Goal: Use online tool/utility

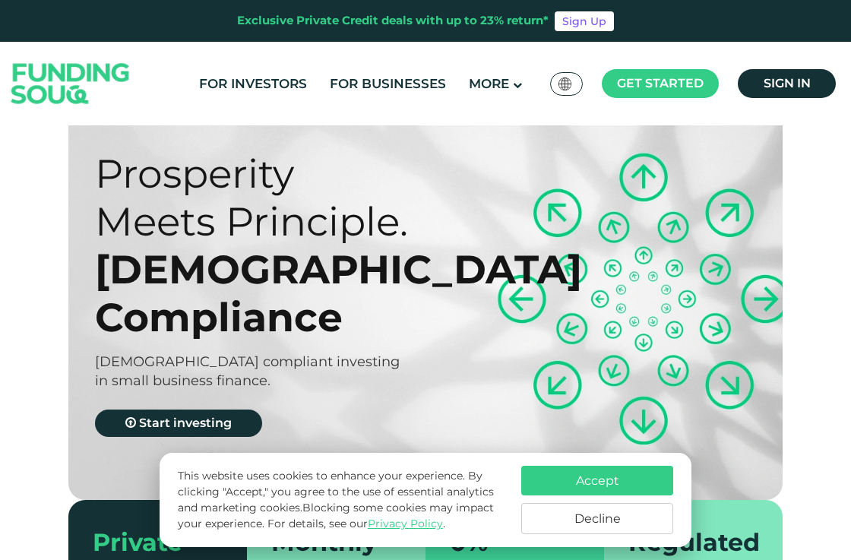
scroll to position [57, 0]
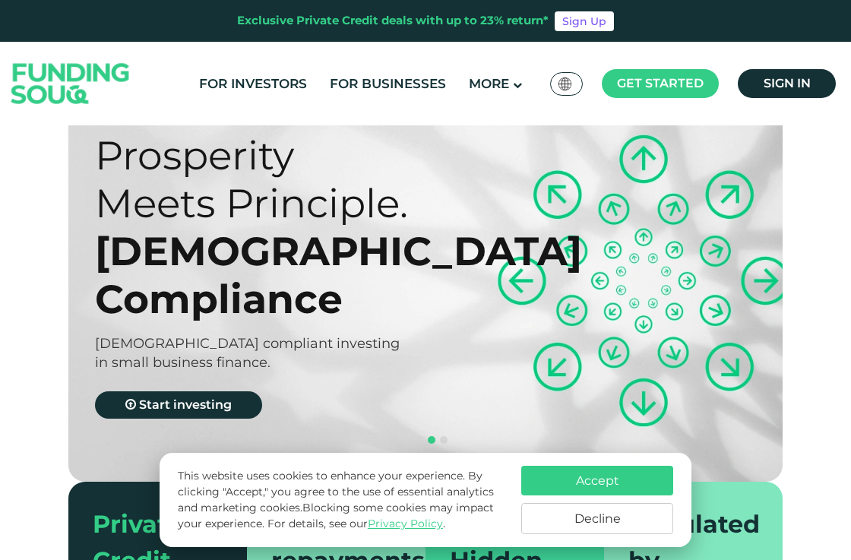
click at [604, 512] on button "Decline" at bounding box center [597, 518] width 152 height 31
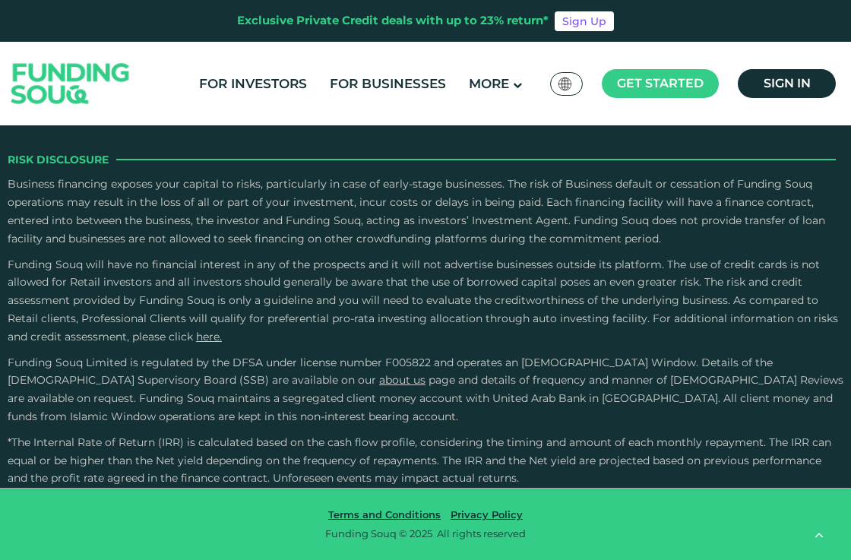
scroll to position [2401, 0]
type tc-range-slider "4"
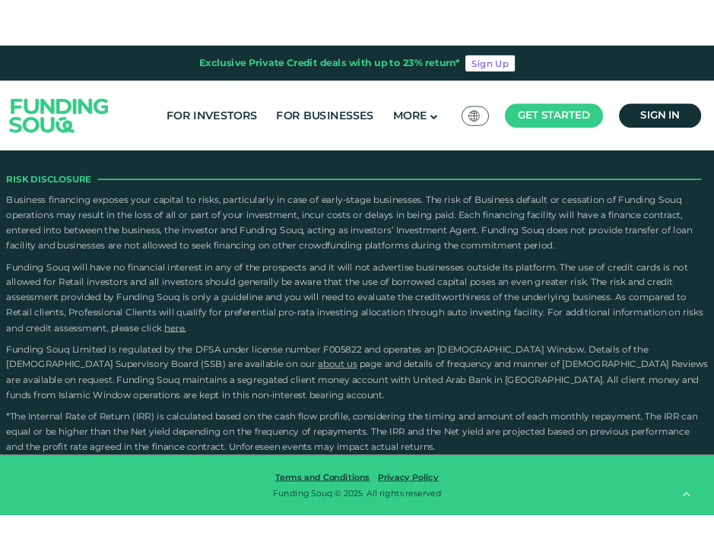
scroll to position [2759, 0]
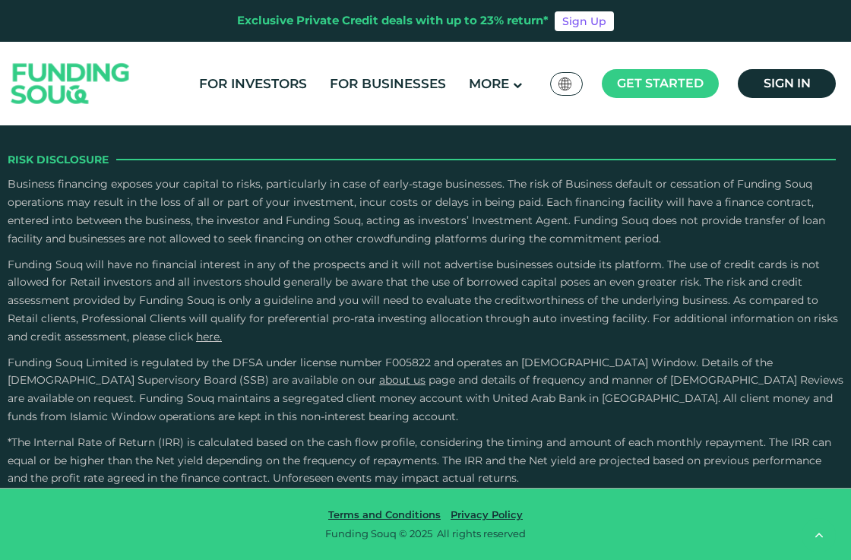
radio input "true"
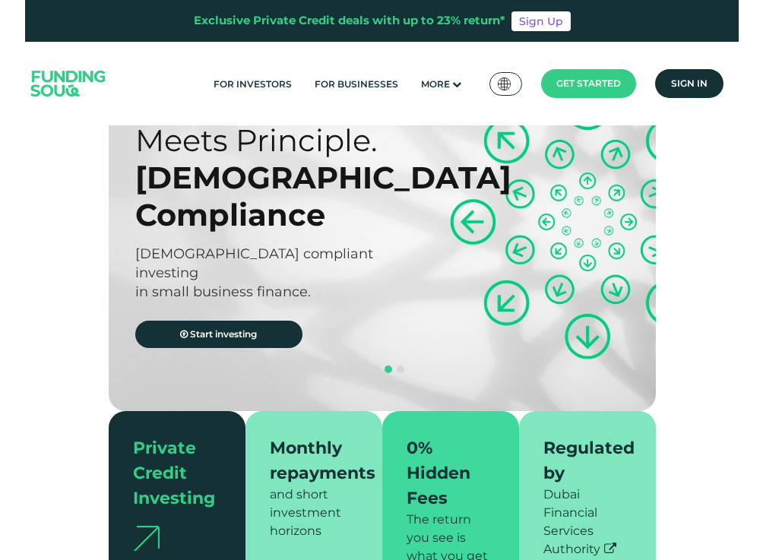
scroll to position [0, 0]
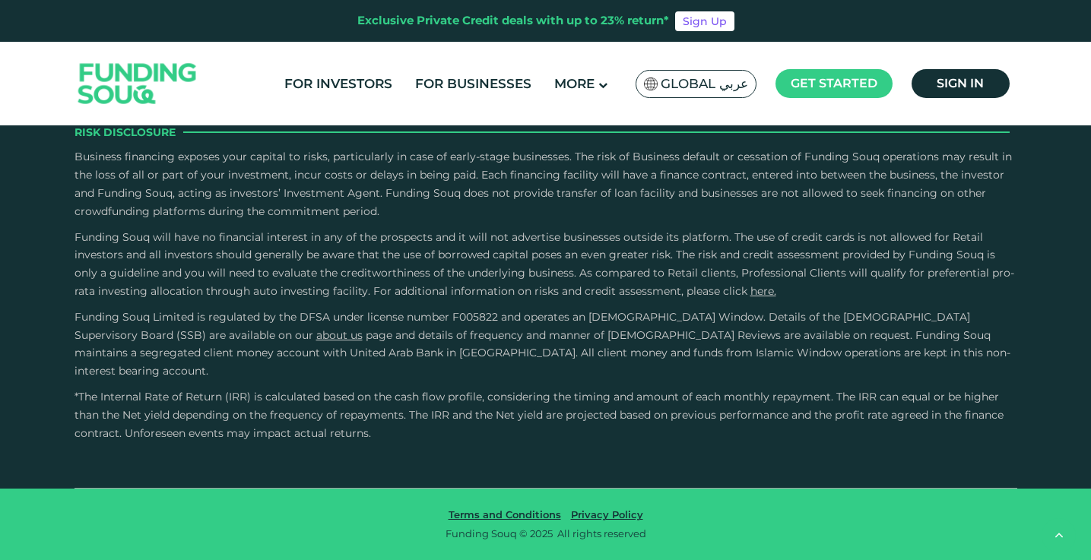
scroll to position [4026, 0]
type tc-range-slider "4"
